Goal: Navigation & Orientation: Find specific page/section

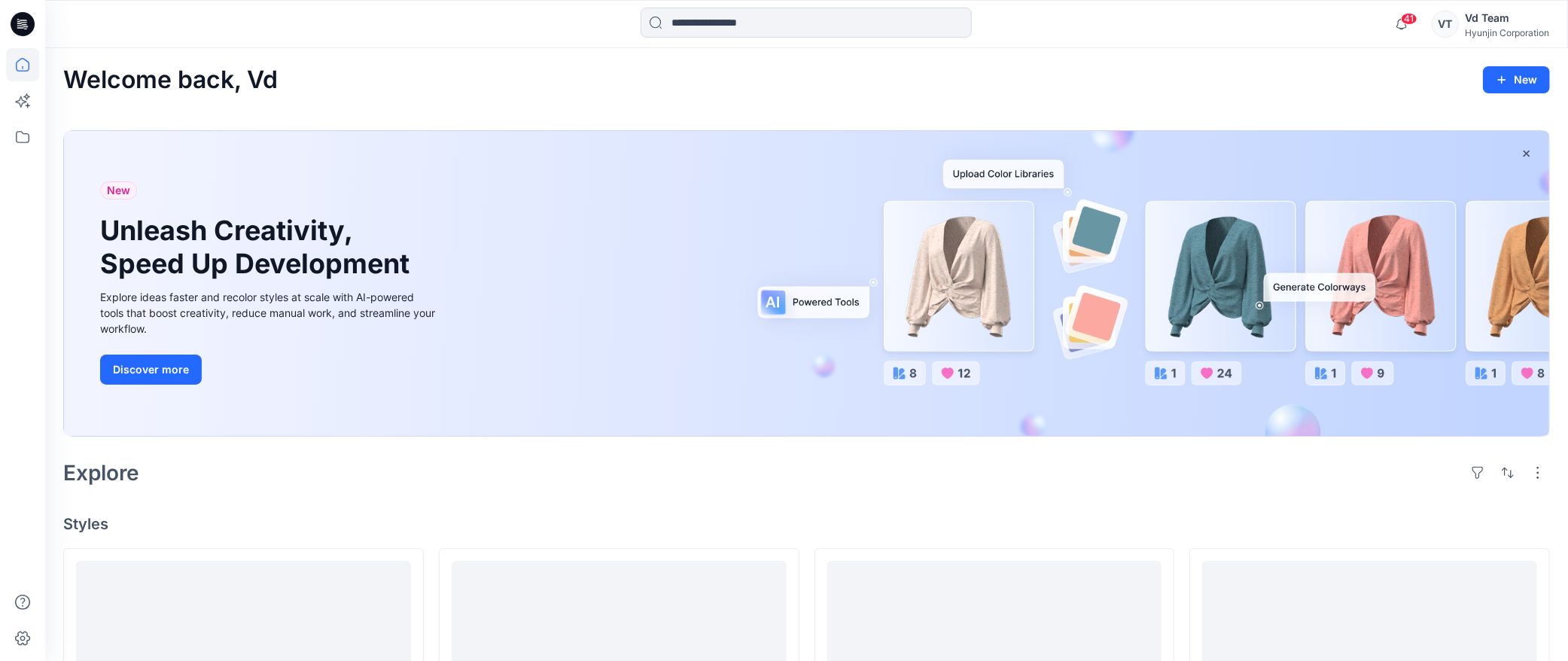
scroll to position [84, 0]
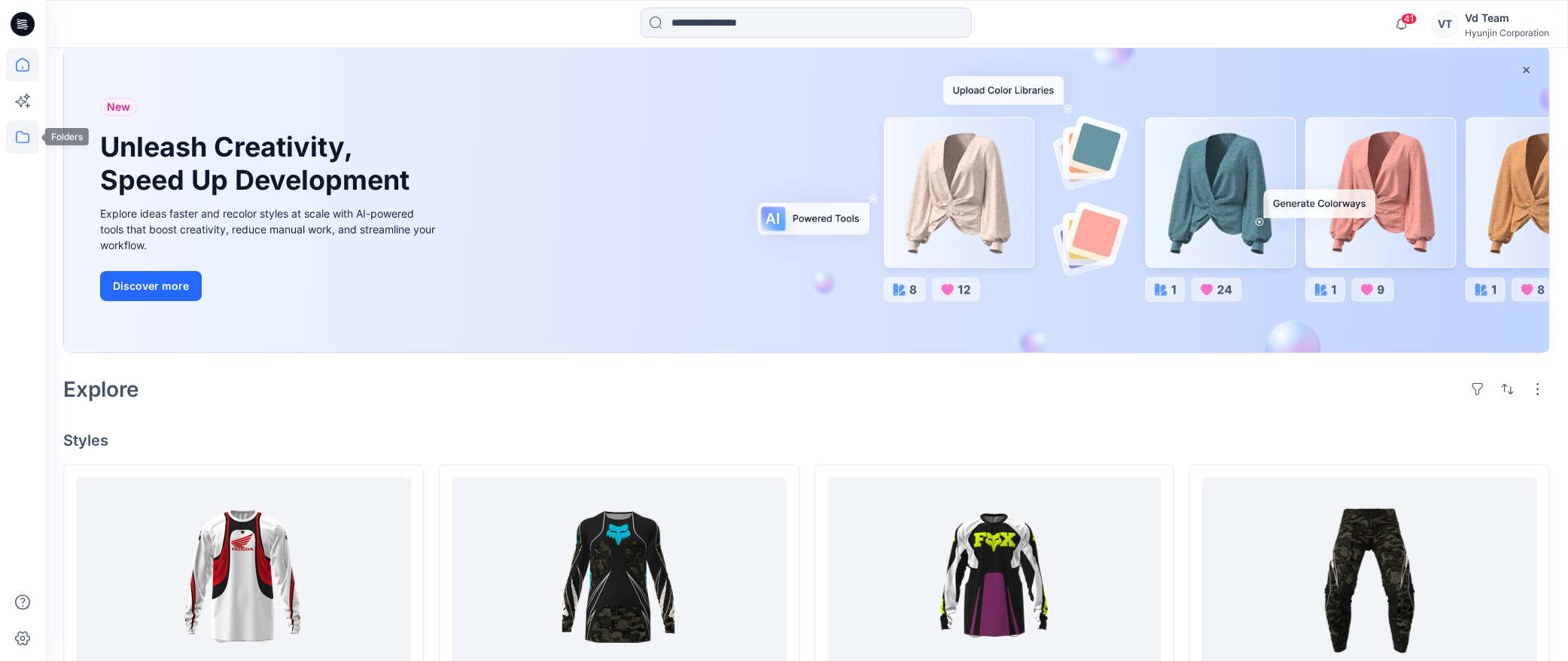
click at [25, 137] on icon at bounding box center [23, 137] width 33 height 33
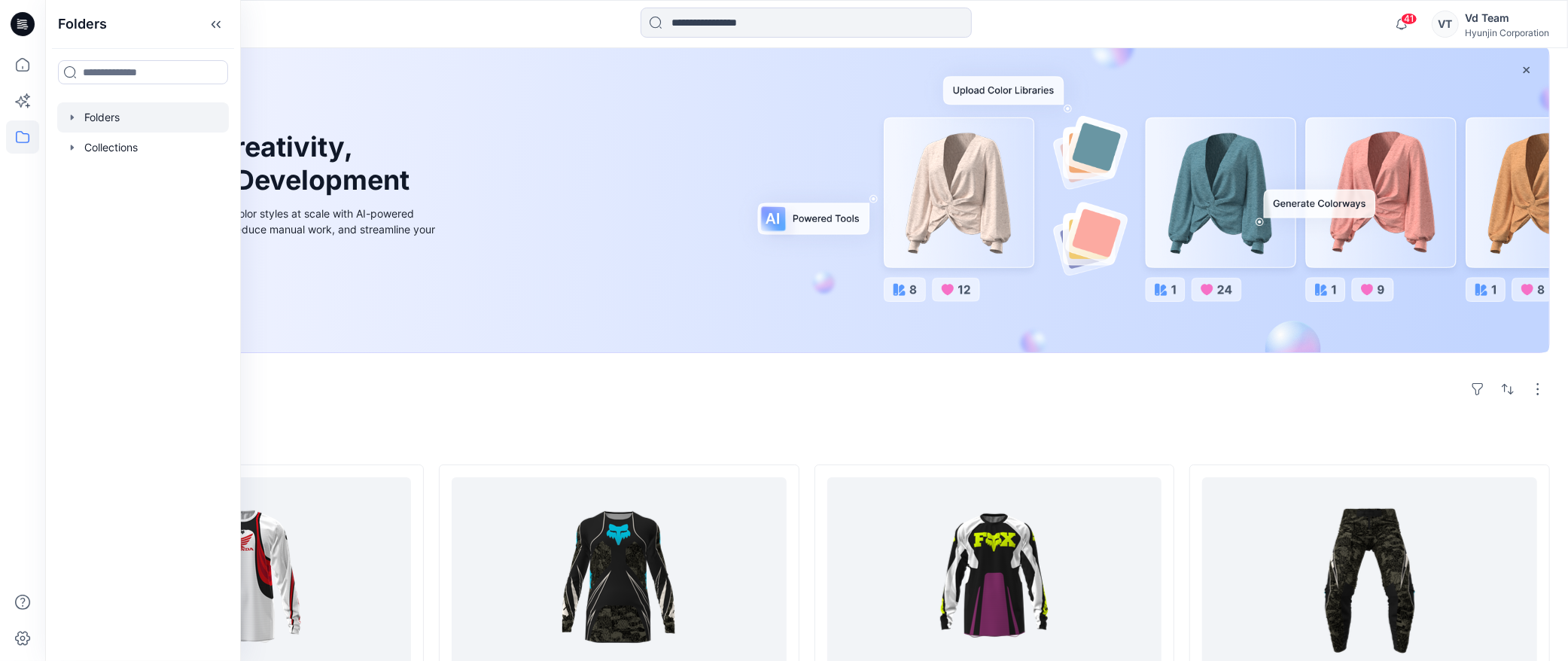
click at [130, 121] on div at bounding box center [143, 117] width 172 height 30
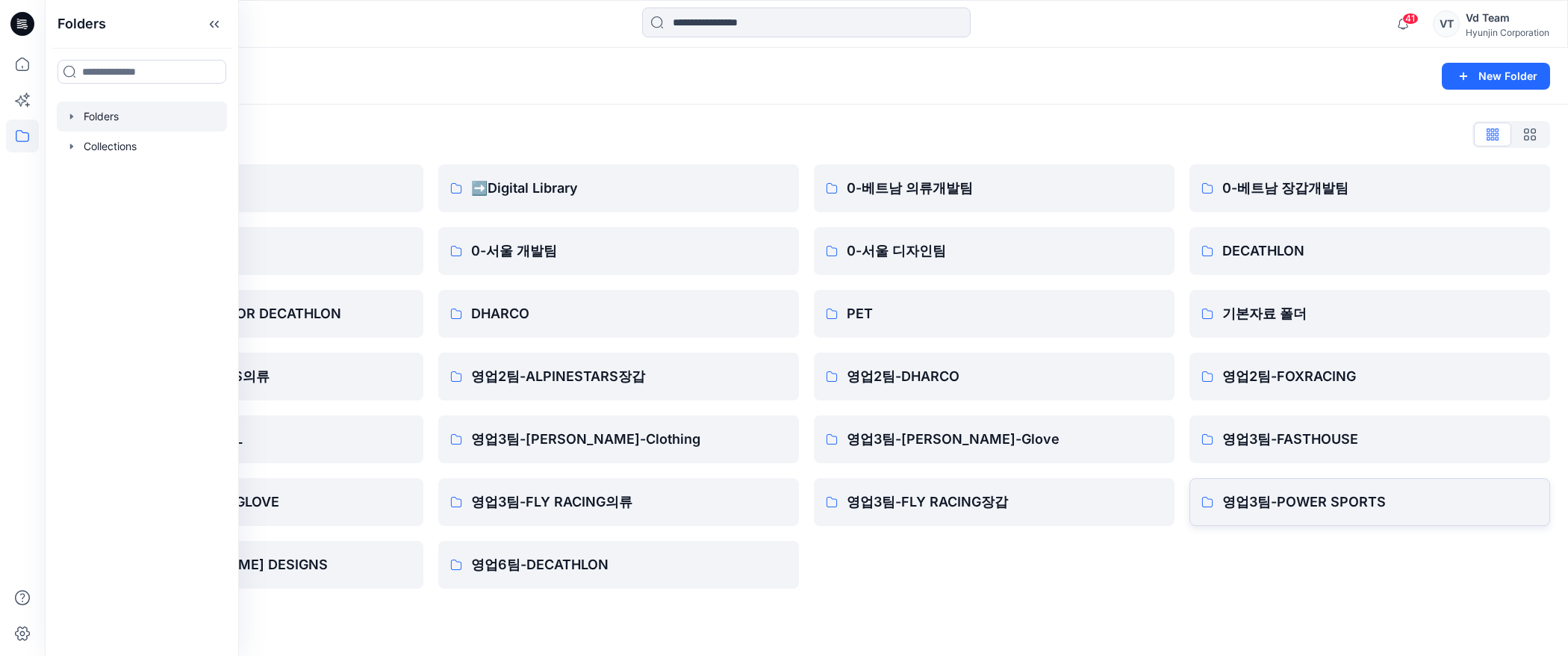
click at [1338, 499] on p "영업3팀-POWER SPORTS" at bounding box center [1380, 502] width 316 height 21
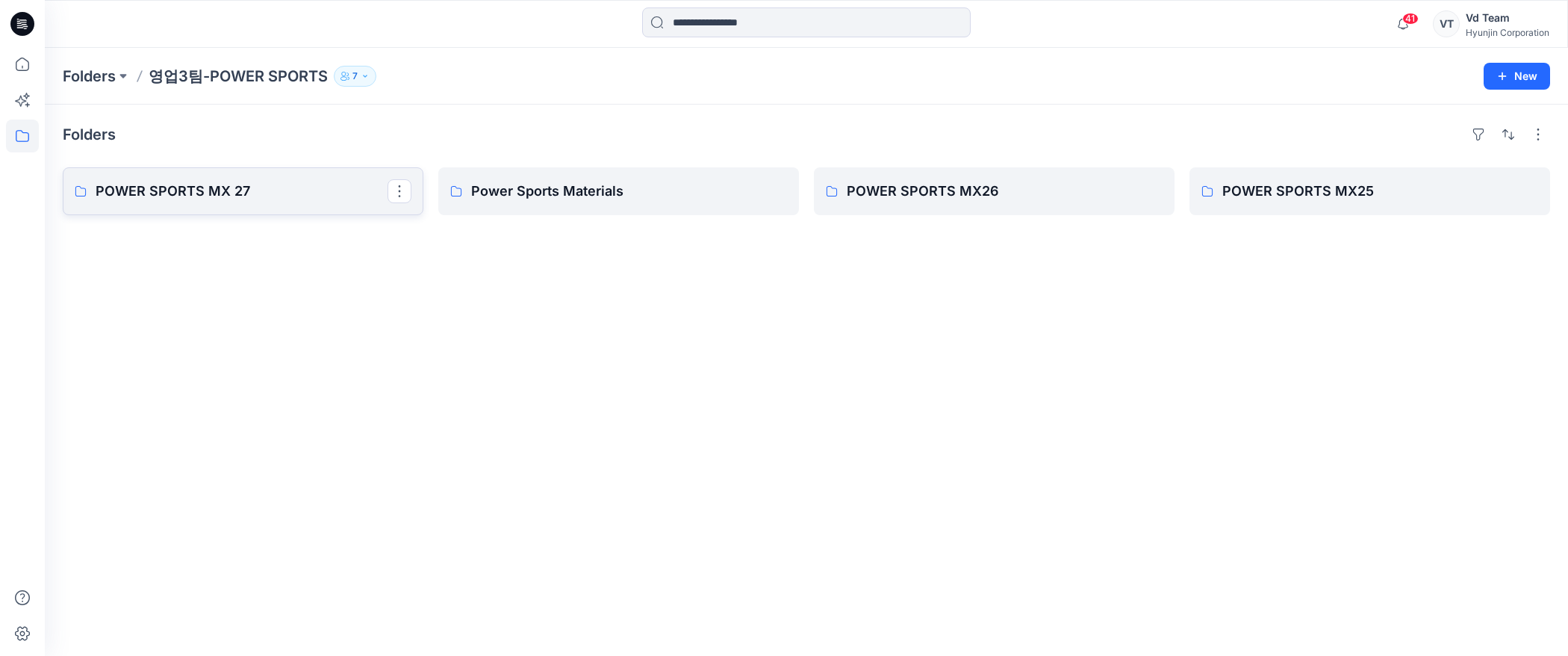
click at [207, 197] on p "POWER SPORTS MX 27" at bounding box center [242, 191] width 292 height 21
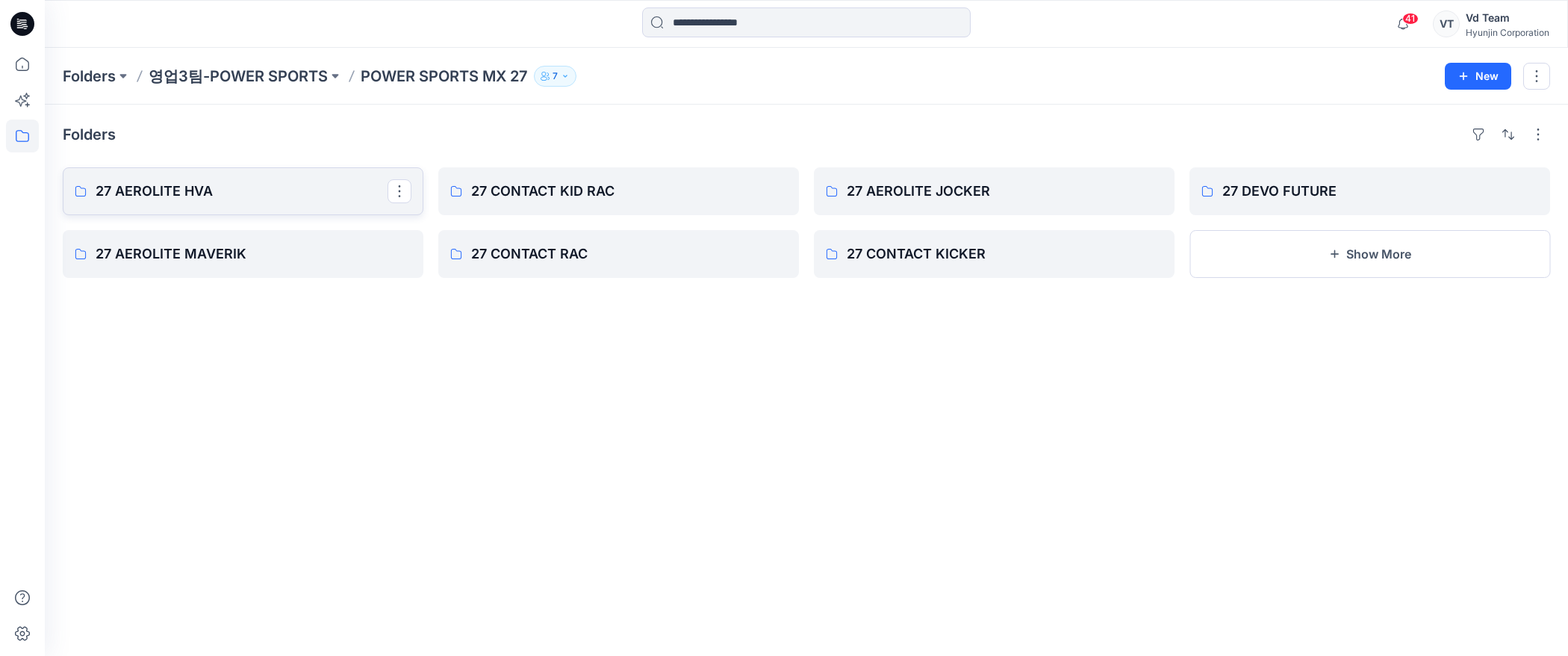
click at [281, 192] on p "27 AEROLITE HVA" at bounding box center [242, 191] width 292 height 21
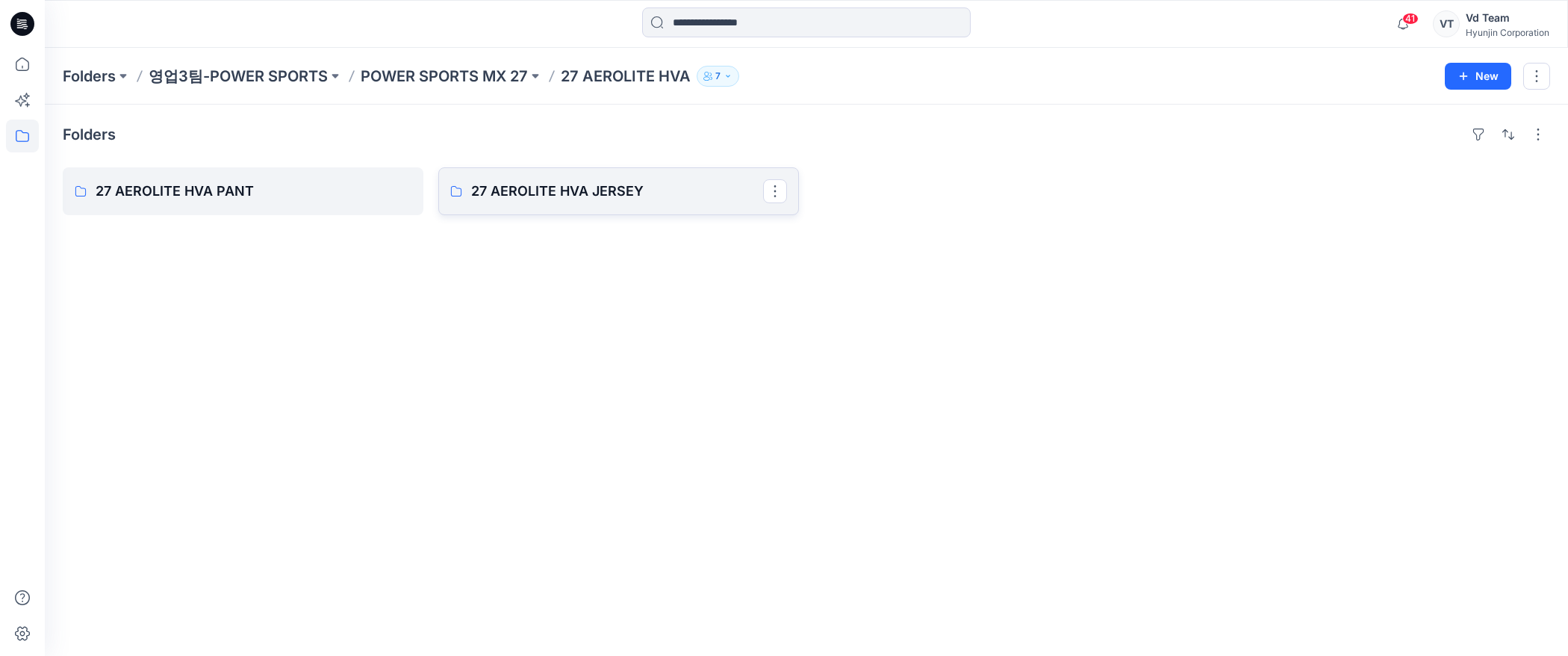
click at [650, 200] on p "27 AEROLITE HVA JERSEY" at bounding box center [618, 191] width 292 height 21
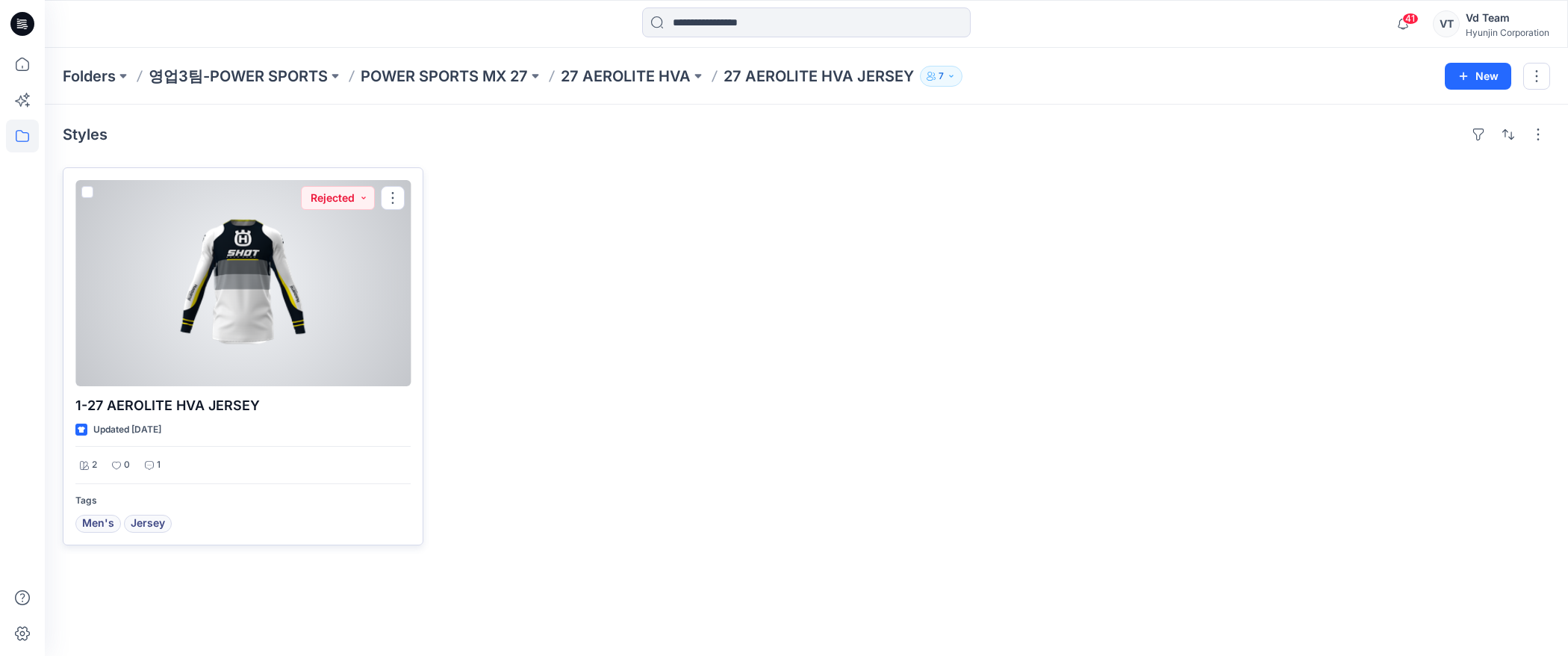
click at [278, 341] on div at bounding box center [242, 283] width 335 height 206
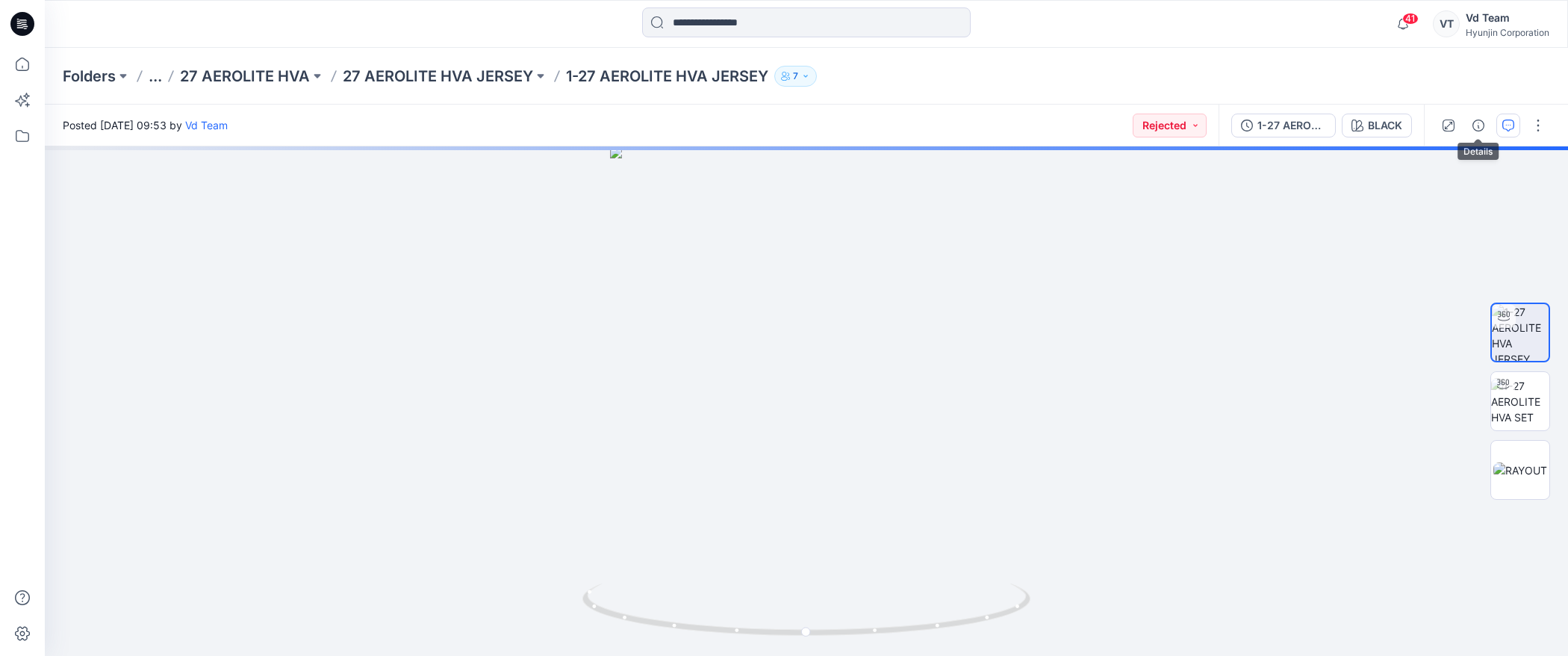
click at [1498, 128] on button "button" at bounding box center [1509, 125] width 24 height 24
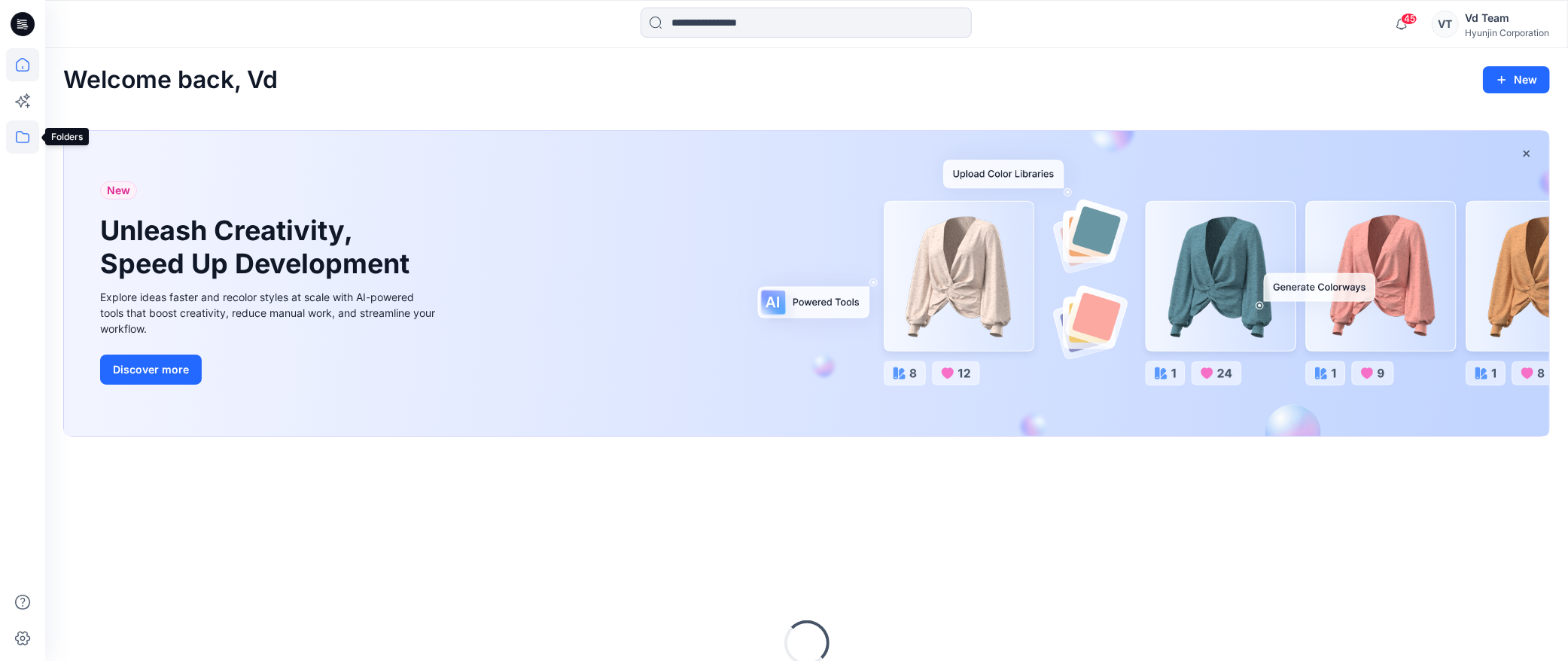
drag, startPoint x: 0, startPoint y: 0, endPoint x: 32, endPoint y: 139, distance: 142.6
click at [32, 139] on icon at bounding box center [23, 137] width 33 height 33
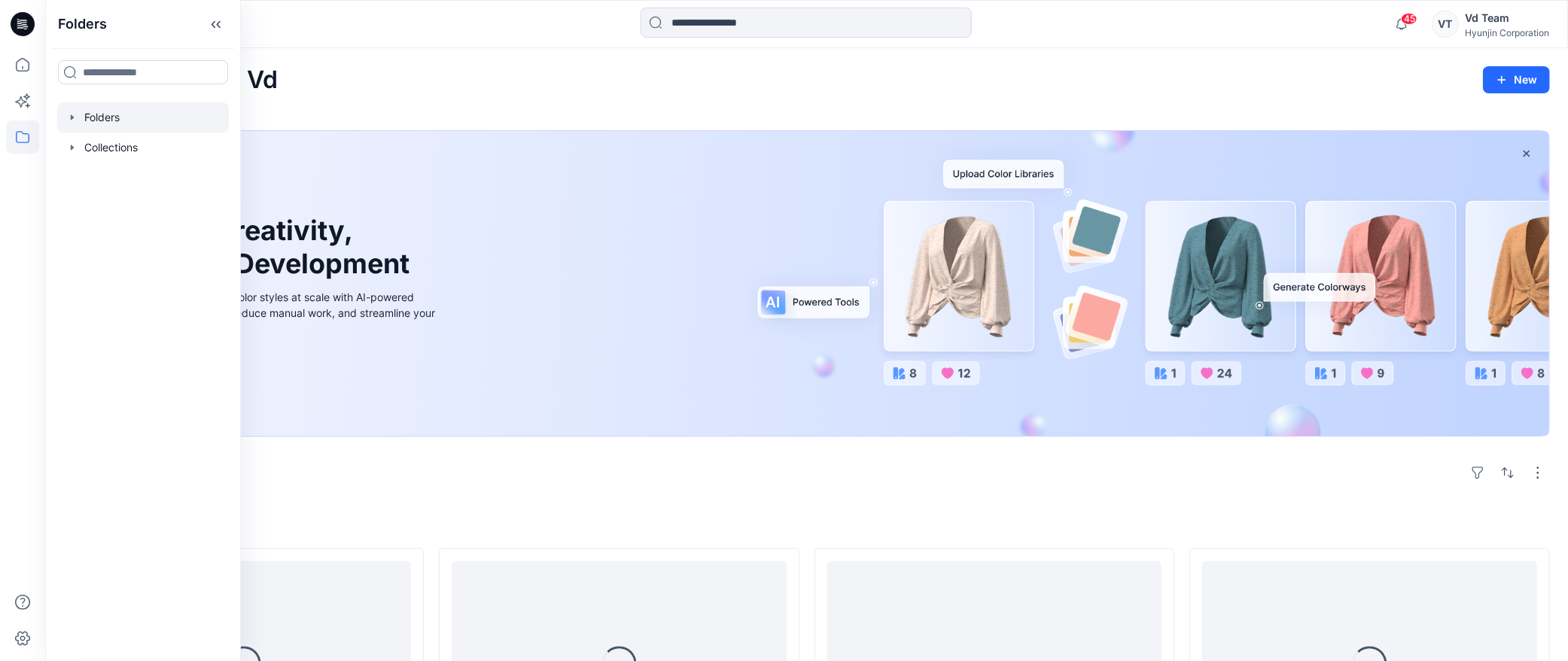
click at [121, 123] on div at bounding box center [143, 117] width 172 height 30
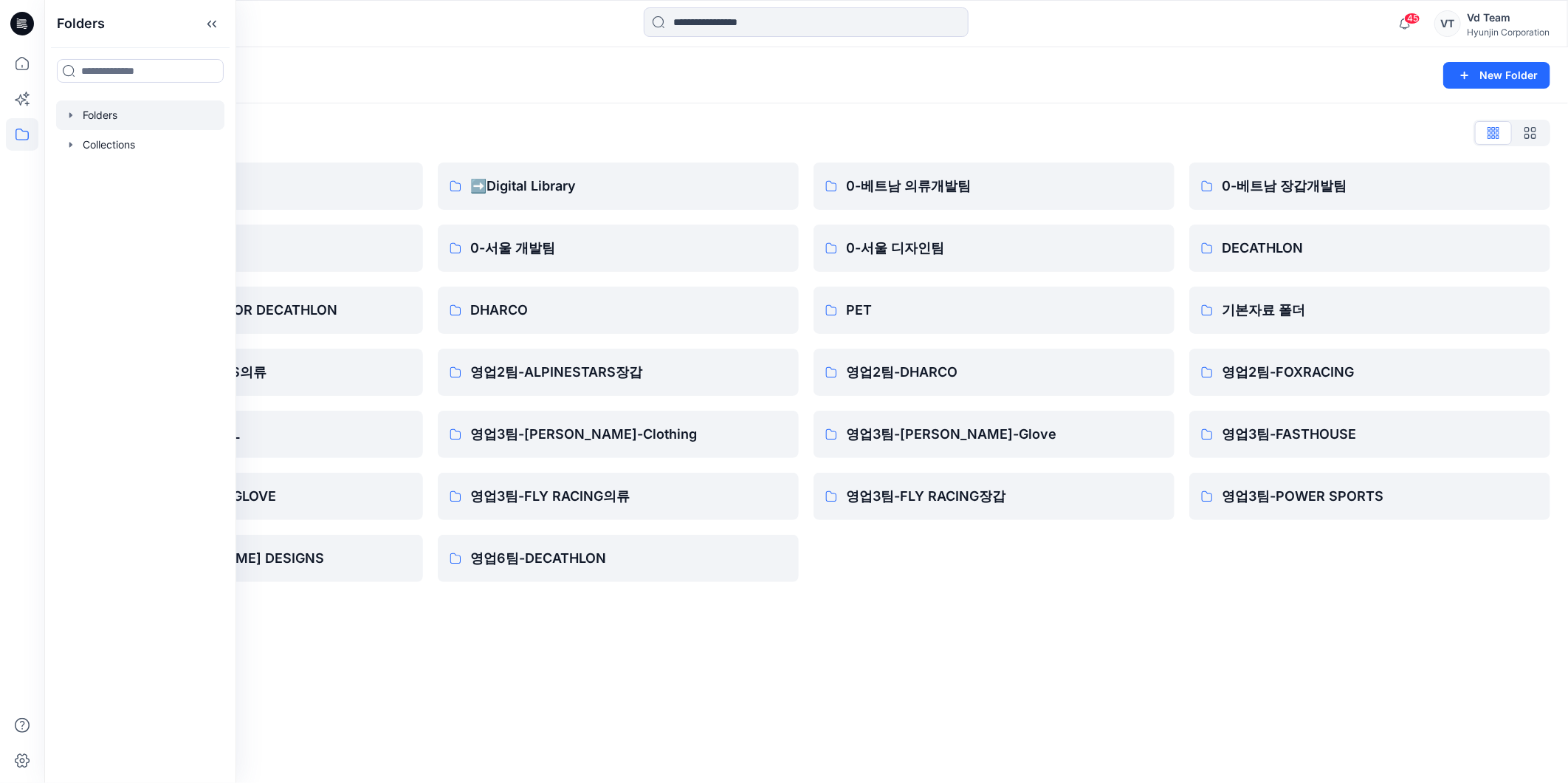
drag, startPoint x: 637, startPoint y: 700, endPoint x: 446, endPoint y: 603, distance: 214.2
click at [636, 648] on div "Folders New Folder Folders List ♻️Project 0-본사VD DESIGN PROPOSAL FOR DECATHLON …" at bounding box center [806, 415] width 1524 height 736
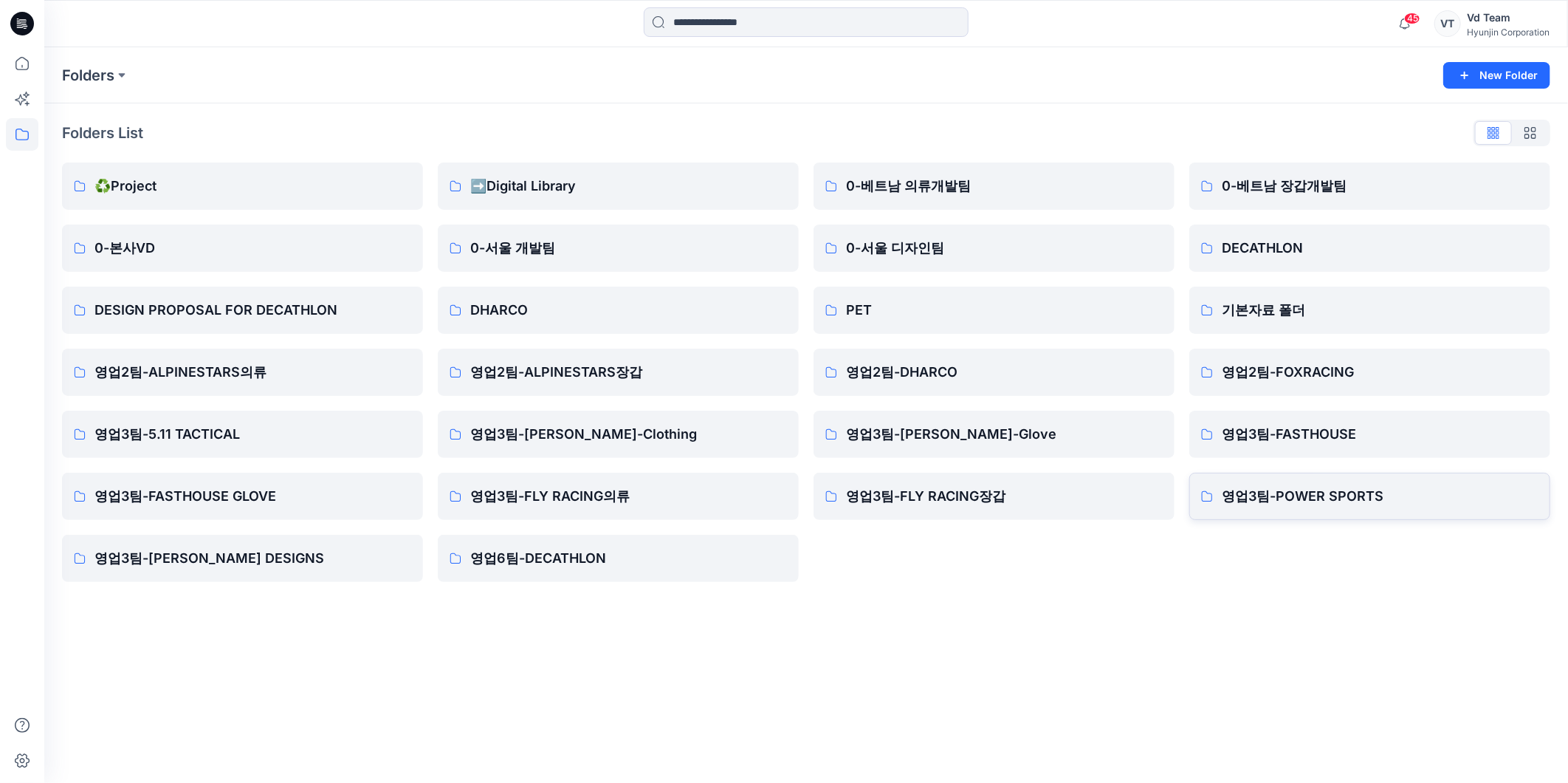
click at [1329, 492] on p "영업3팀-POWER SPORTS" at bounding box center [1380, 496] width 317 height 21
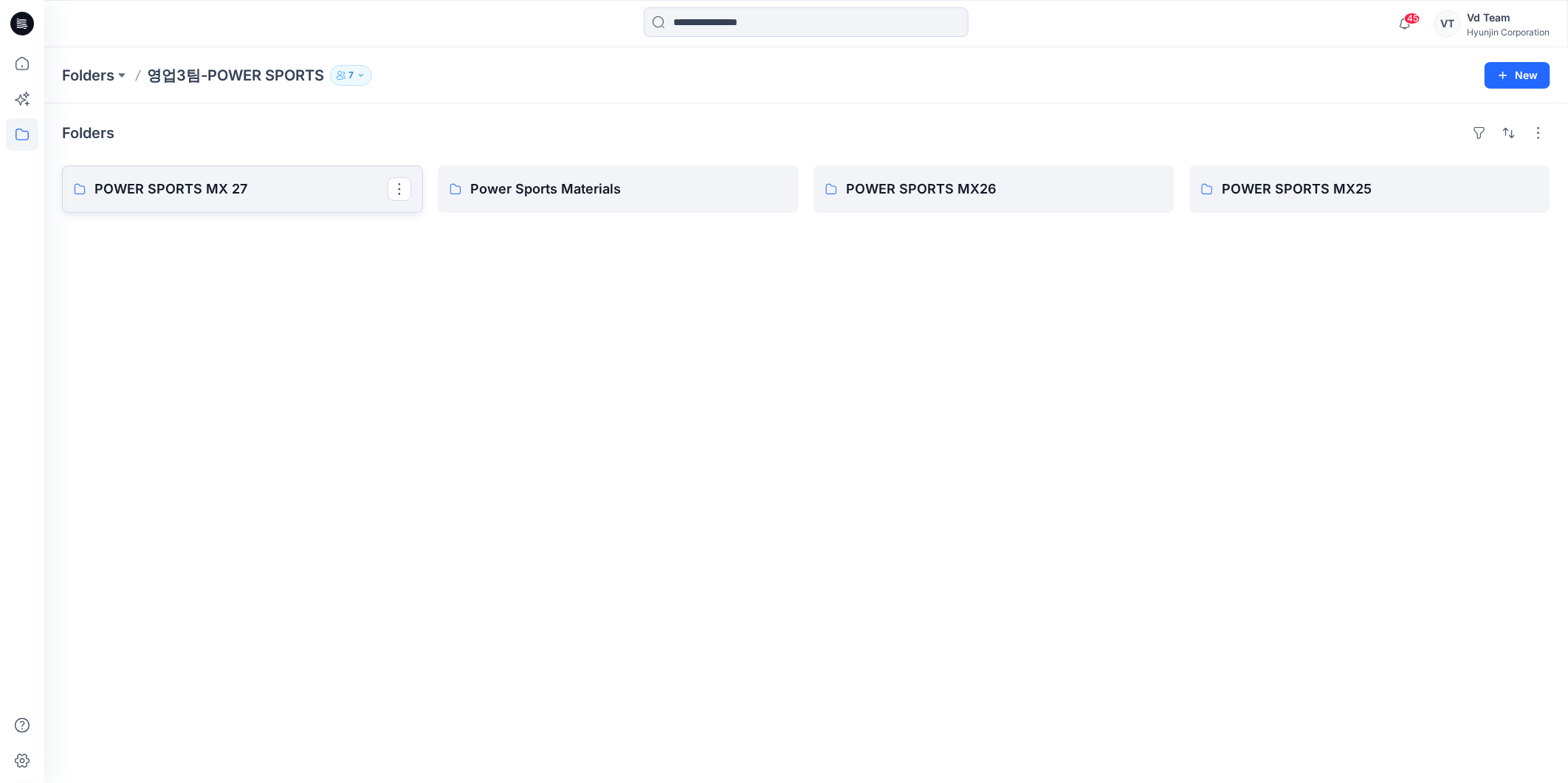
click at [241, 166] on link "POWER SPORTS MX 27" at bounding box center [242, 189] width 361 height 47
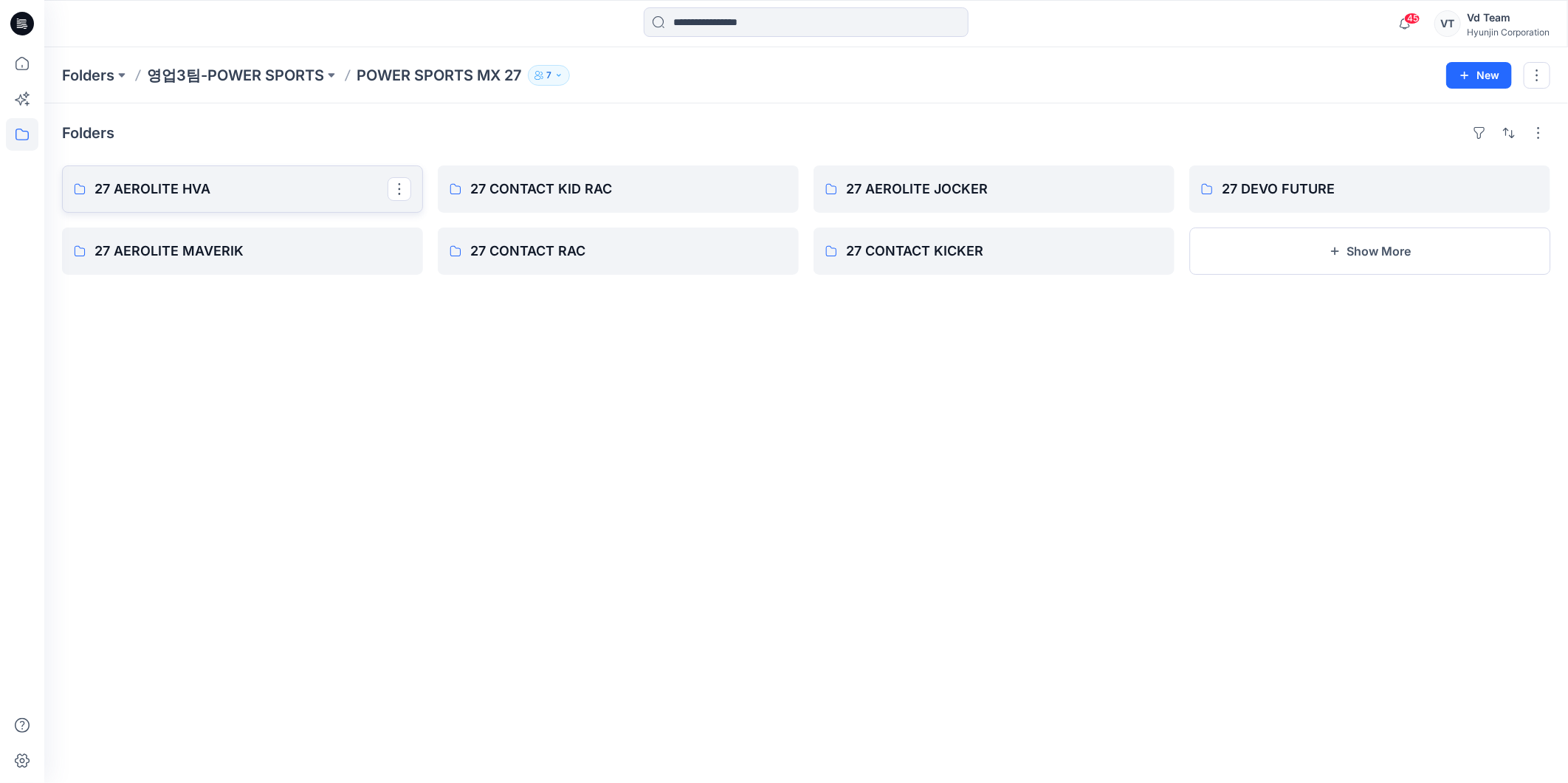
click at [240, 174] on link "27 AEROLITE HVA" at bounding box center [242, 189] width 361 height 47
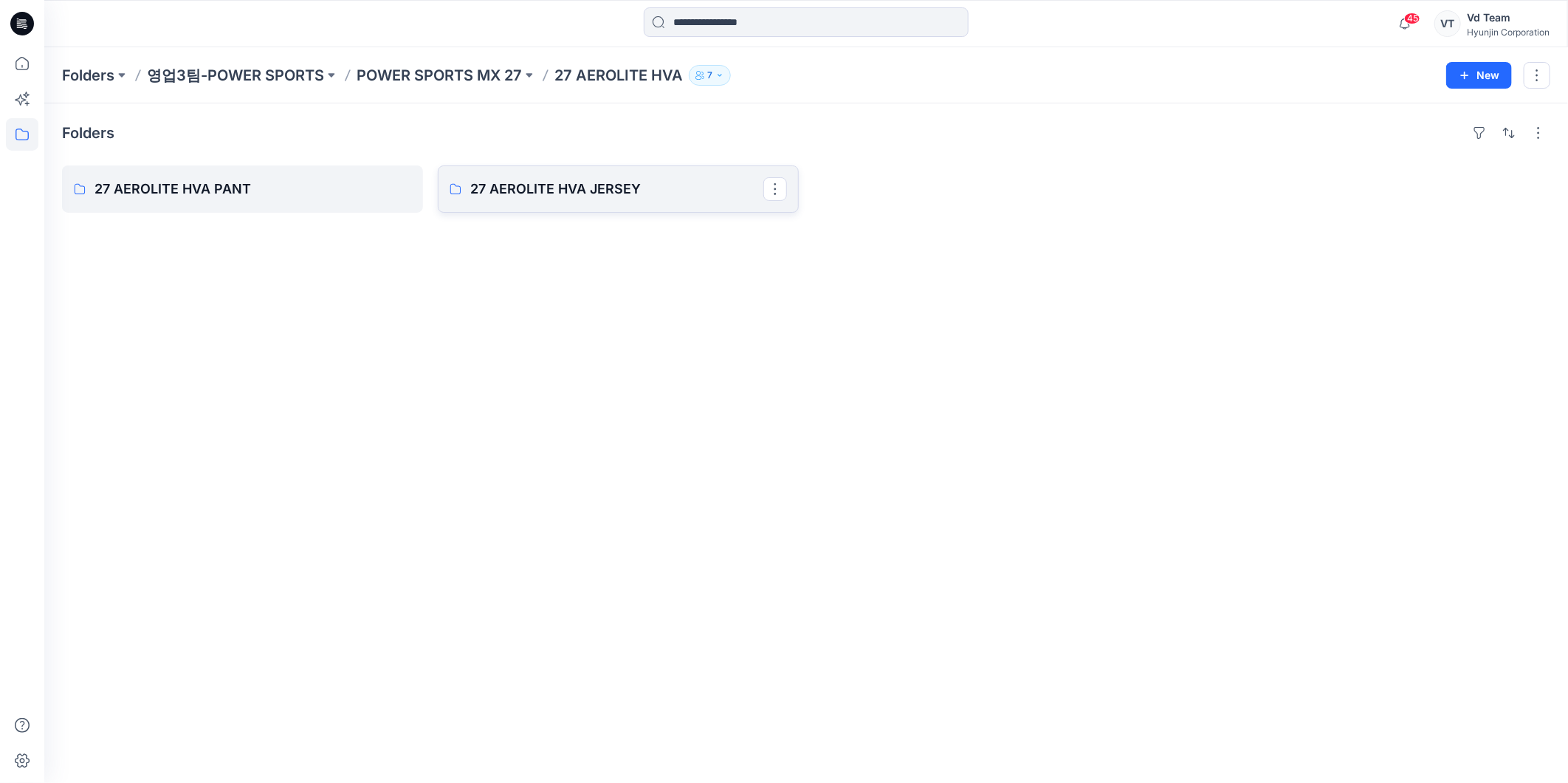
click at [597, 188] on p "27 AEROLITE HVA JERSEY" at bounding box center [617, 189] width 293 height 21
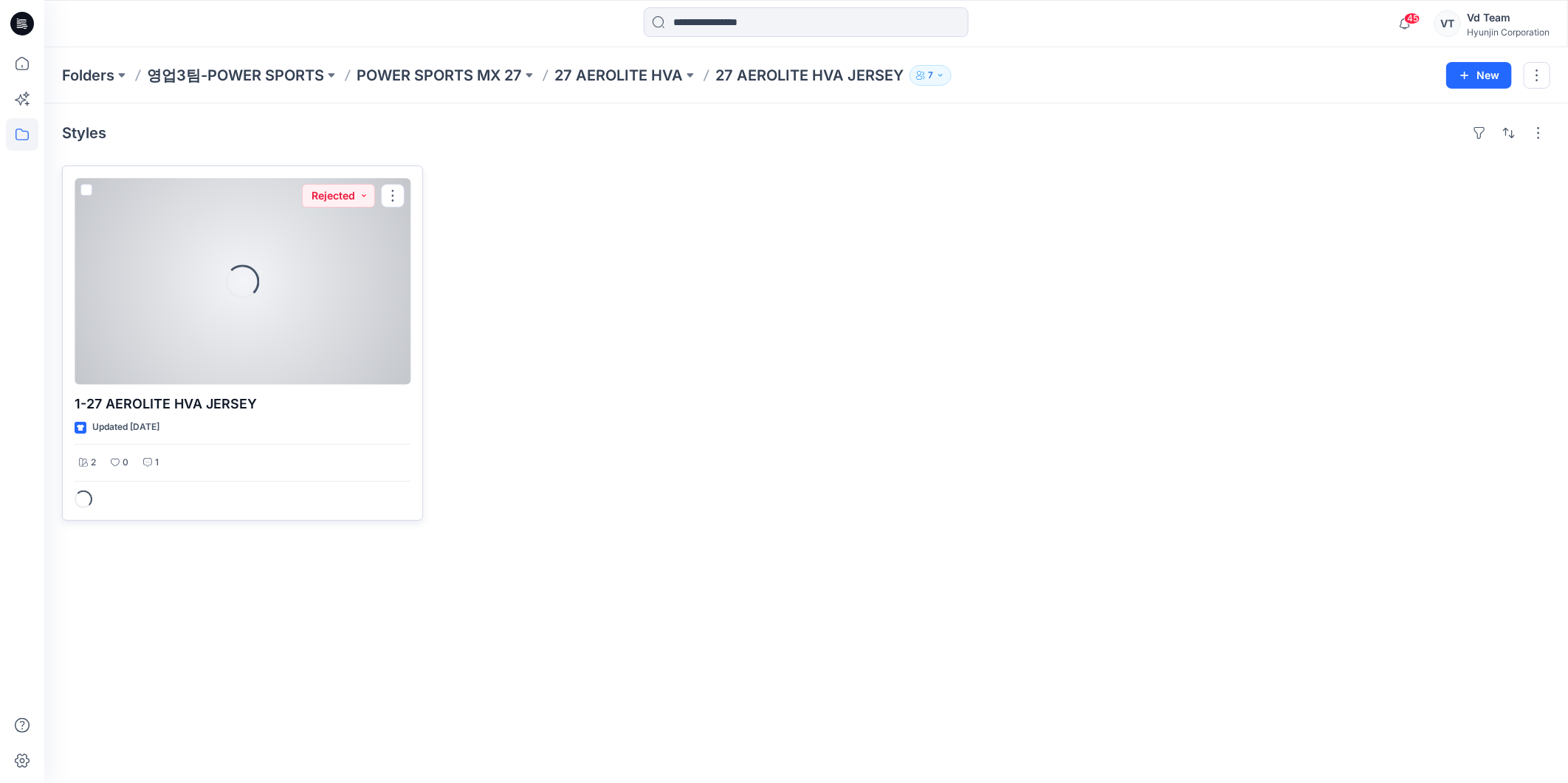
click at [279, 247] on div at bounding box center [242, 281] width 336 height 207
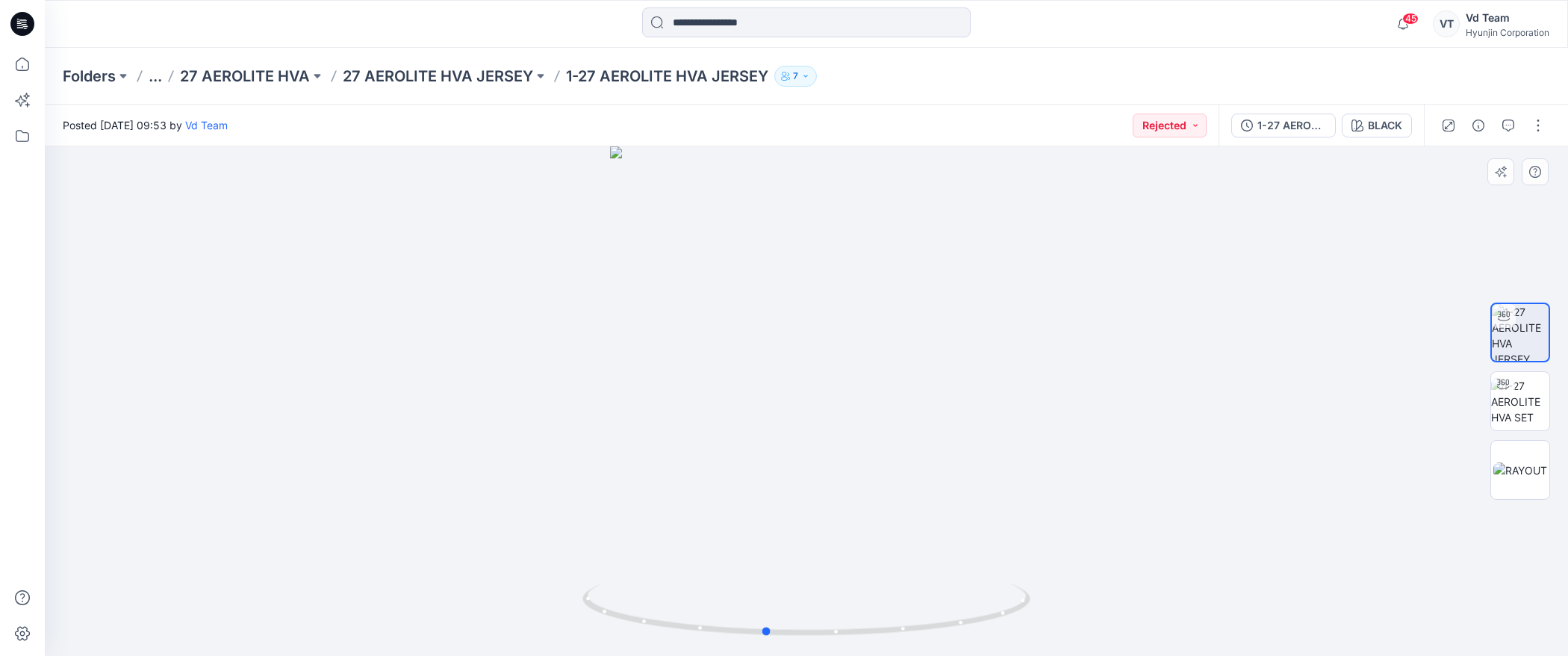
drag, startPoint x: 942, startPoint y: 636, endPoint x: 900, endPoint y: 646, distance: 43.2
click at [900, 646] on div at bounding box center [806, 401] width 1523 height 510
drag, startPoint x: 900, startPoint y: 625, endPoint x: 802, endPoint y: 629, distance: 98.1
click at [802, 629] on icon at bounding box center [808, 611] width 452 height 56
drag, startPoint x: 840, startPoint y: 613, endPoint x: 811, endPoint y: 623, distance: 30.7
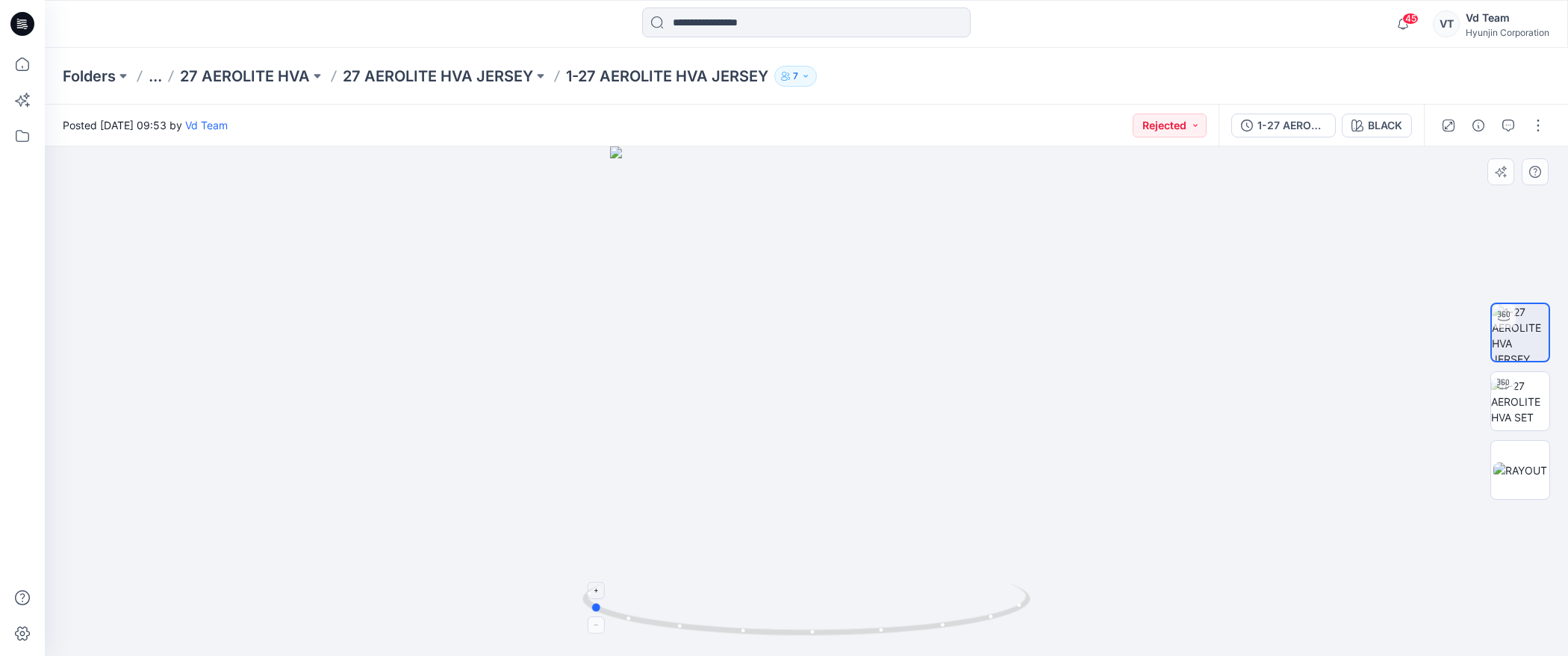
click at [811, 623] on icon at bounding box center [808, 611] width 452 height 56
